Goal: Transaction & Acquisition: Purchase product/service

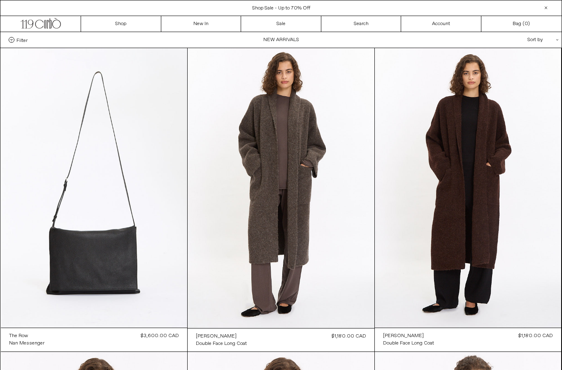
click at [274, 7] on div "Close dialog JOIN OUR MAILING LIST Subscribe to receive 10% off your first purc…" at bounding box center [281, 185] width 562 height 370
click at [263, 10] on span "Shop Sale - Up to 70% Off" at bounding box center [281, 8] width 58 height 7
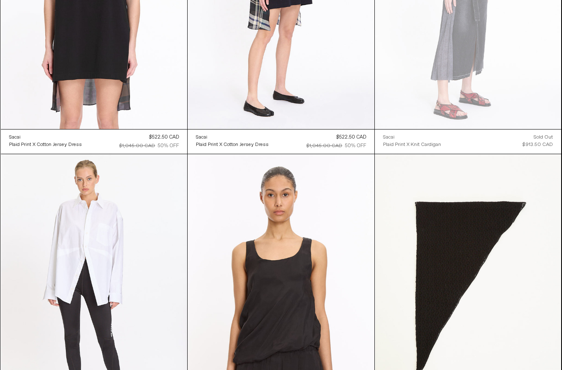
scroll to position [4447, 0]
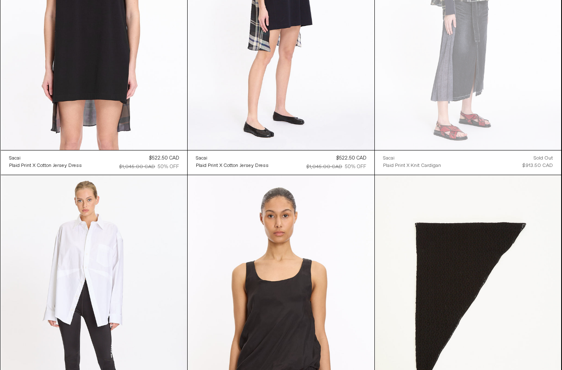
click at [19, 155] on div "Sacai" at bounding box center [15, 158] width 12 height 7
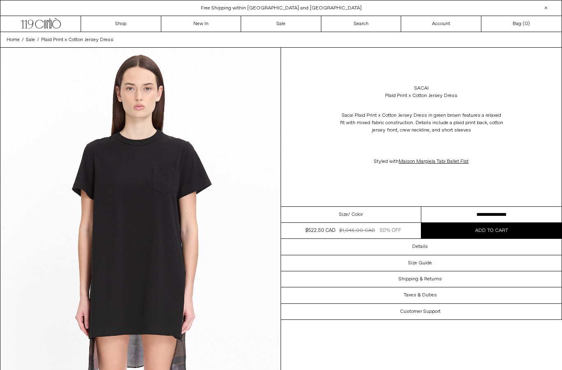
click at [424, 85] on link "Sacai" at bounding box center [421, 88] width 14 height 7
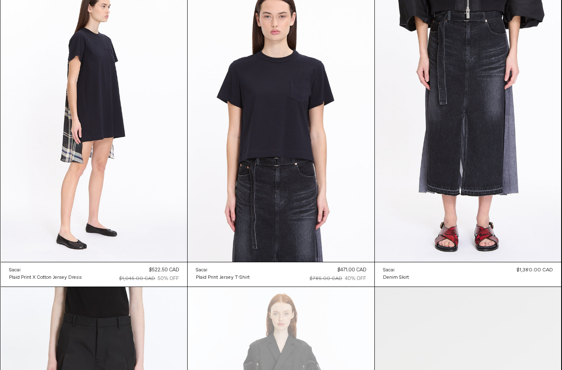
scroll to position [371, 0]
